Goal: Task Accomplishment & Management: Use online tool/utility

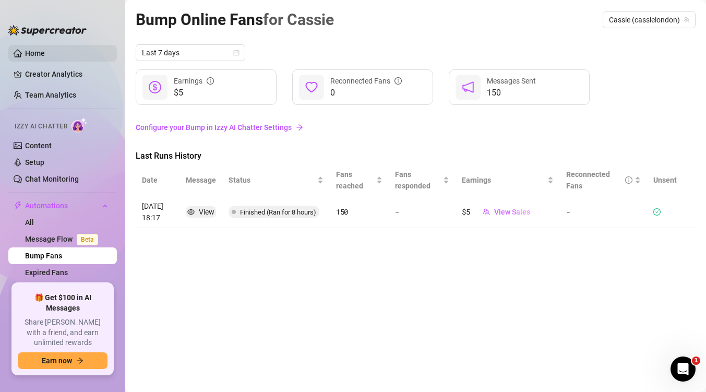
click at [45, 56] on link "Home" at bounding box center [35, 53] width 20 height 8
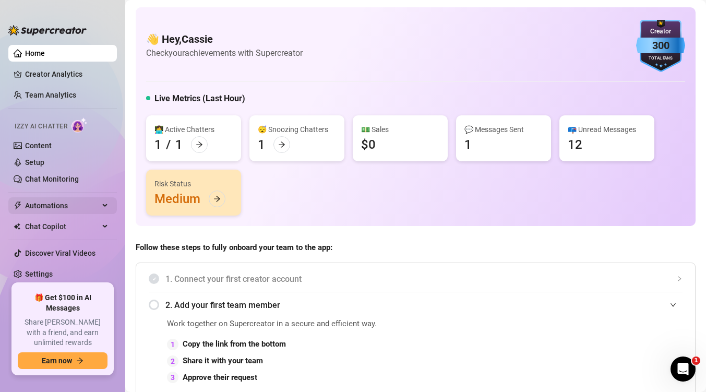
click at [56, 210] on span "Automations" at bounding box center [62, 205] width 74 height 17
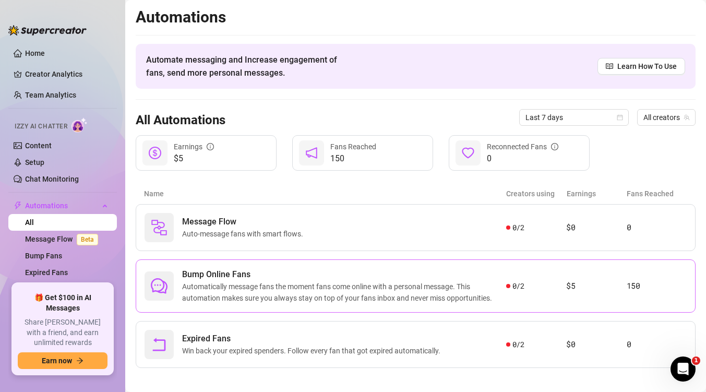
click at [326, 285] on span "Automatically message fans the moment fans come online with a personal message.…" at bounding box center [344, 292] width 324 height 23
